Goal: Check status: Check status

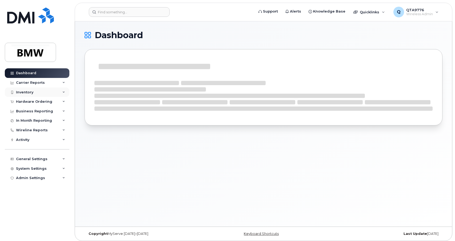
click at [33, 94] on div "Inventory" at bounding box center [24, 92] width 17 height 4
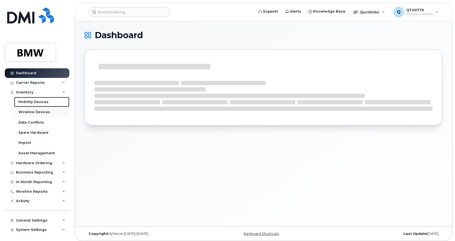
drag, startPoint x: 35, startPoint y: 99, endPoint x: 40, endPoint y: 111, distance: 12.8
click at [35, 99] on link "Mobility Devices" at bounding box center [41, 102] width 55 height 10
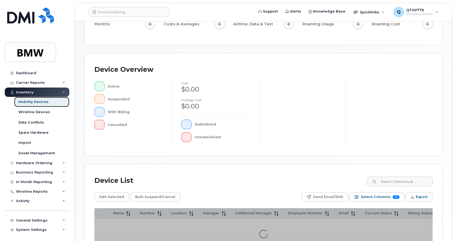
scroll to position [107, 0]
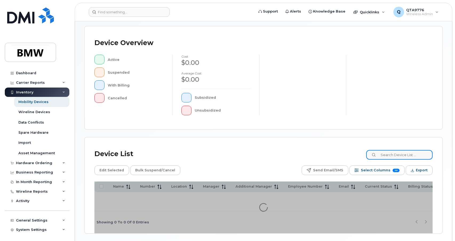
click at [391, 156] on input at bounding box center [399, 155] width 66 height 10
paste input "5512098951"
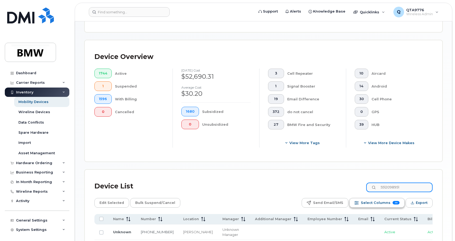
scroll to position [121, 0]
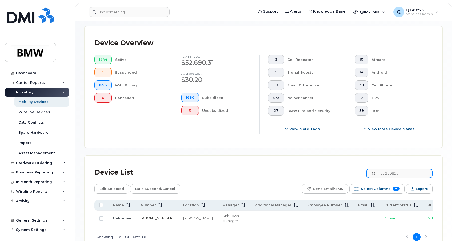
type input "5512098951"
click at [143, 216] on link "551-209-8951" at bounding box center [157, 218] width 33 height 4
